Goal: Information Seeking & Learning: Learn about a topic

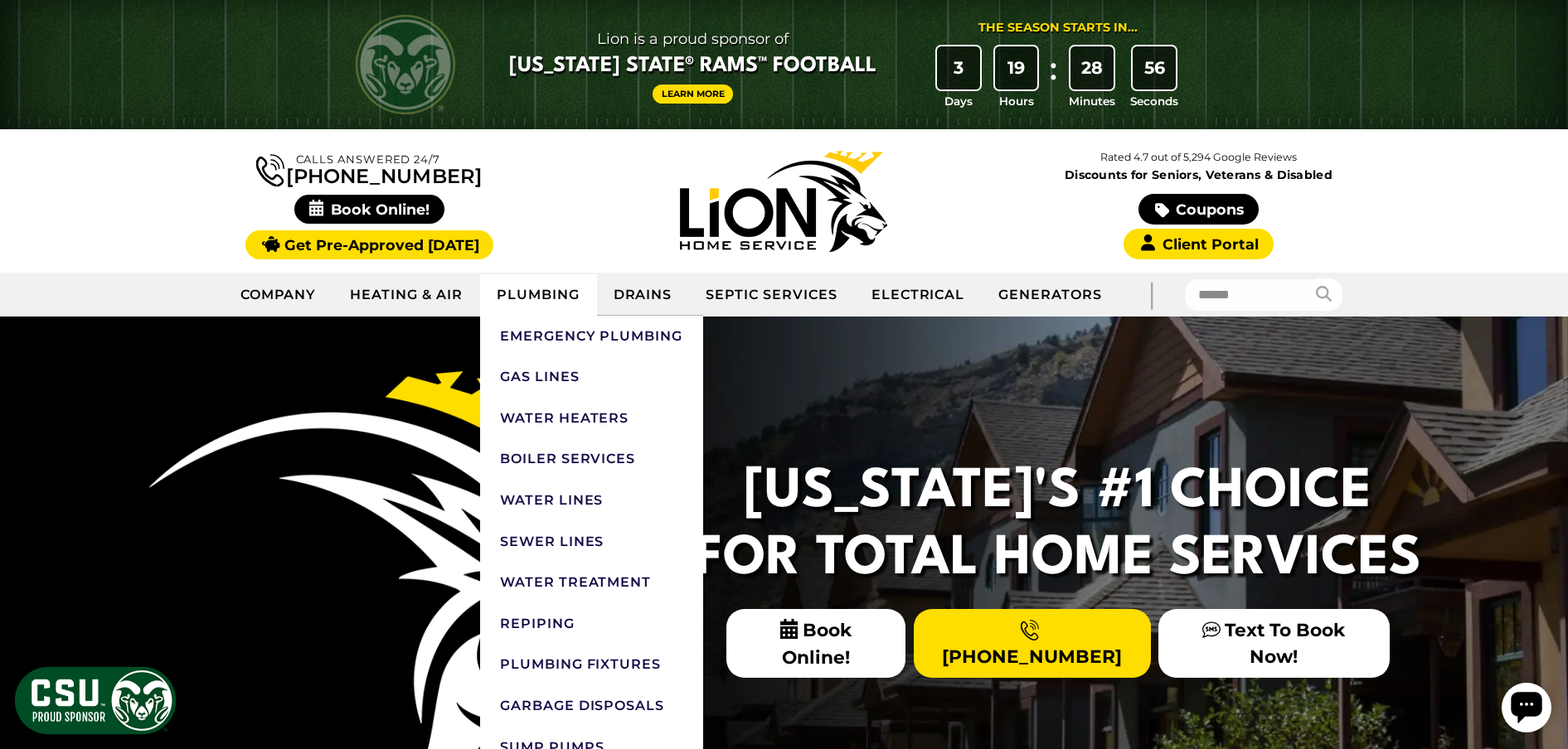
click at [552, 295] on link "Plumbing" at bounding box center [538, 295] width 117 height 42
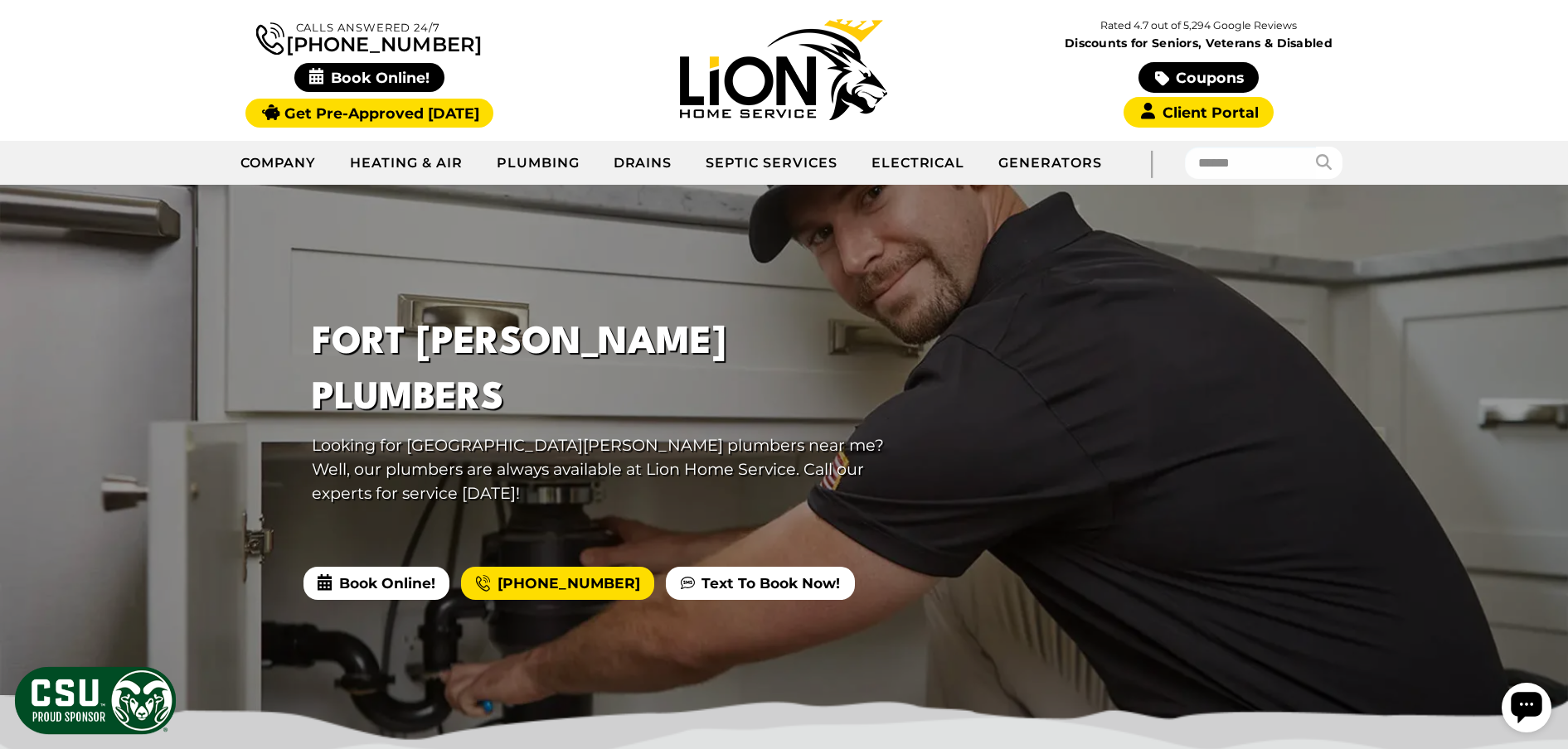
scroll to position [80, 0]
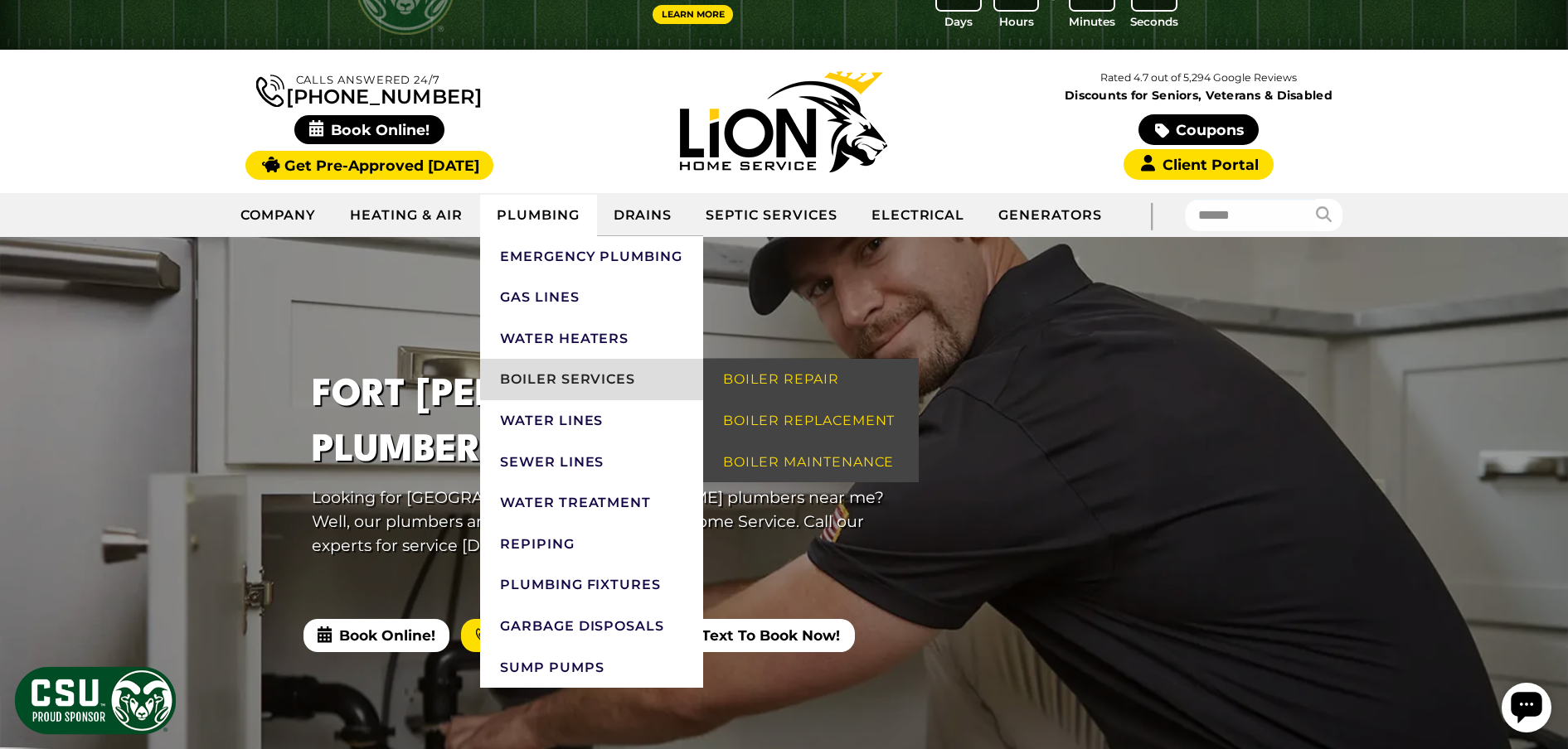
click at [585, 376] on link "Boiler Services" at bounding box center [591, 380] width 223 height 42
